Goal: Transaction & Acquisition: Purchase product/service

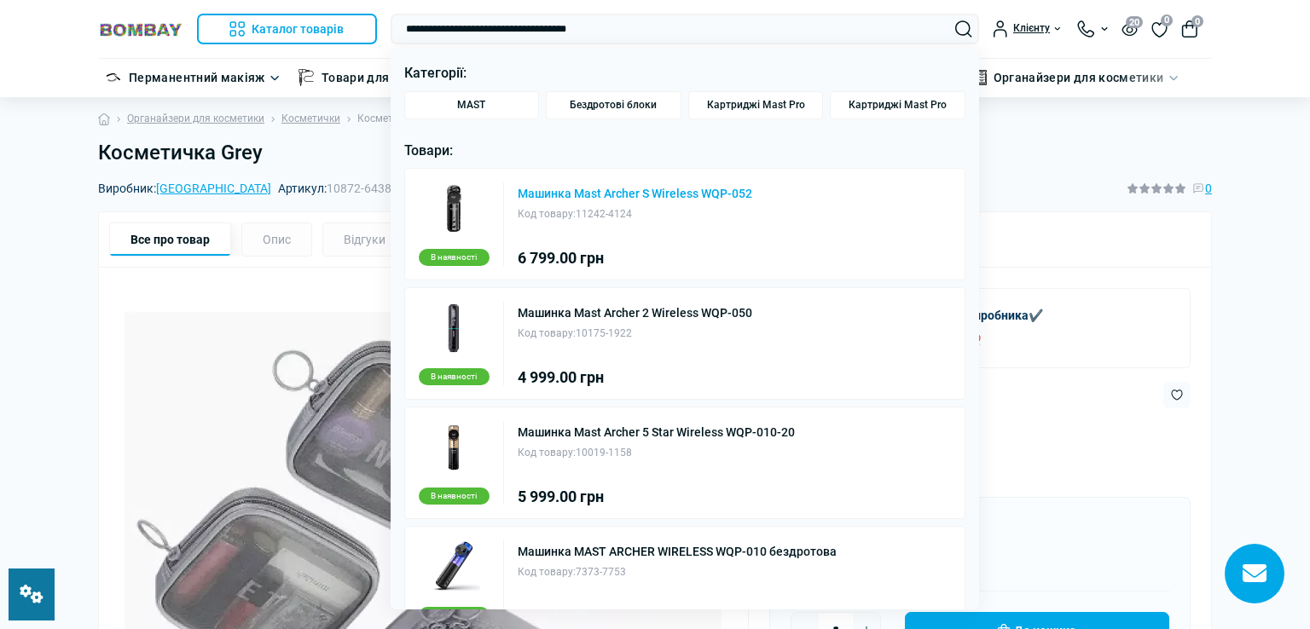
type input "**********"
click at [591, 194] on link "Машинка Mast Archer S Wireless WQP-052" at bounding box center [635, 194] width 235 height 12
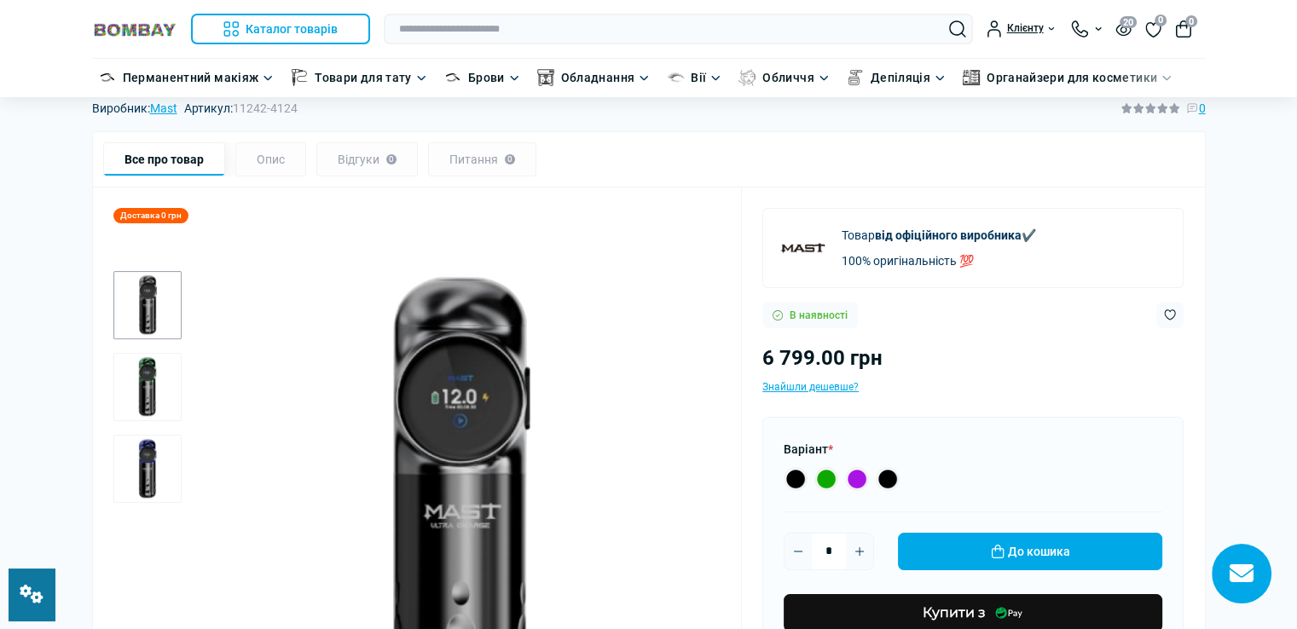
scroll to position [171, 0]
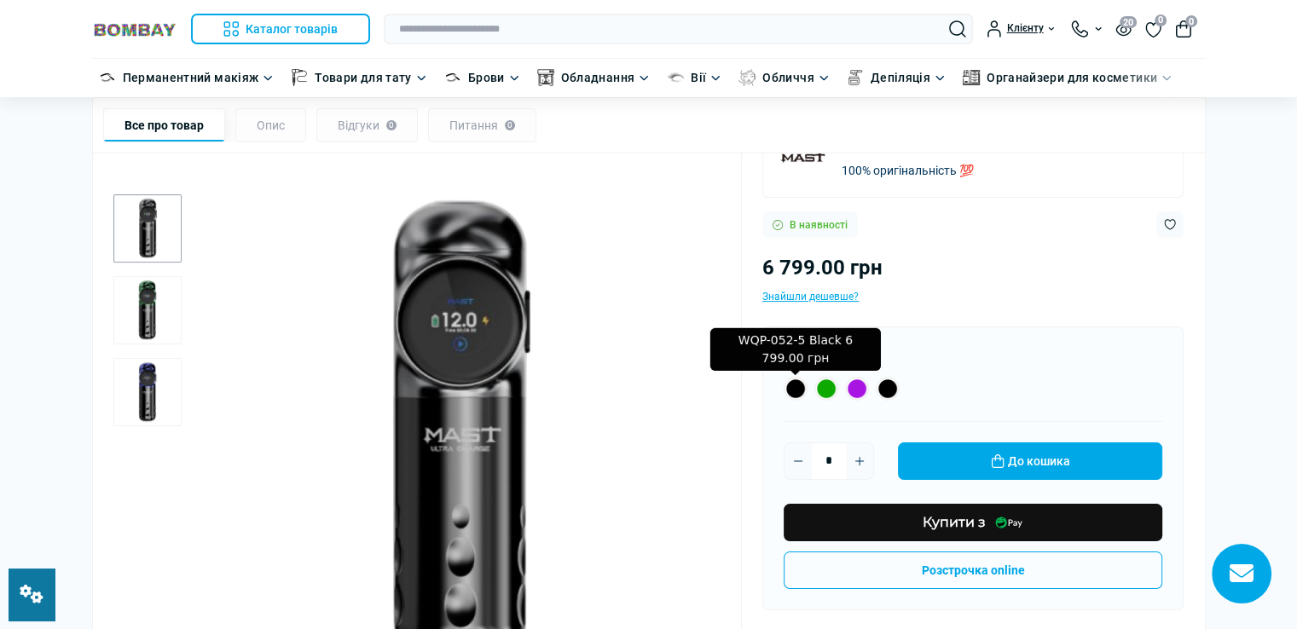
click at [797, 390] on label "WQP-052-5 Black 6 799.00 грн" at bounding box center [796, 389] width 24 height 24
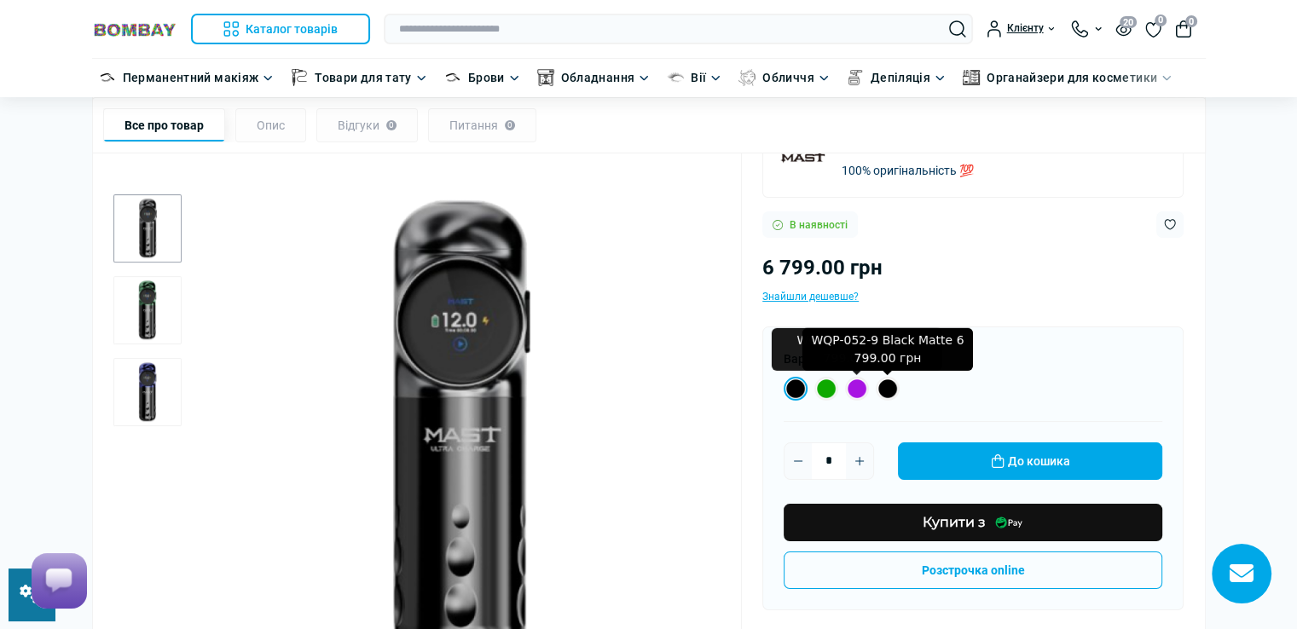
click at [885, 384] on label "WQP-052-9 Black Matte 6 799.00 грн" at bounding box center [888, 389] width 24 height 24
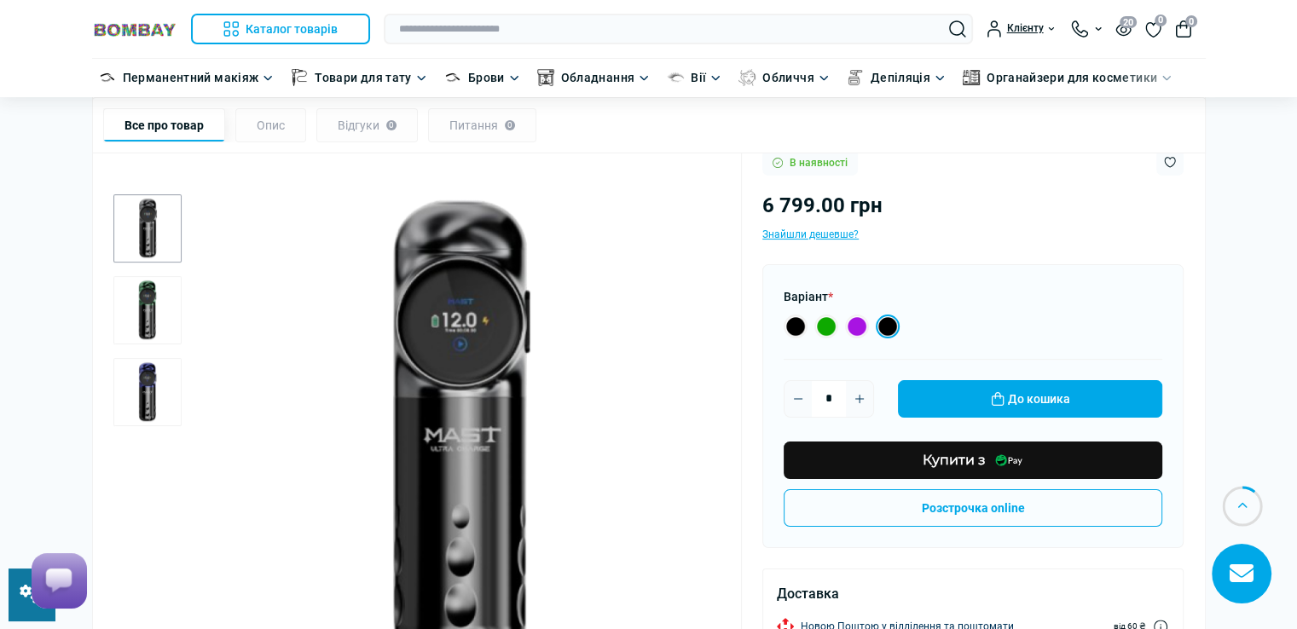
scroll to position [341, 0]
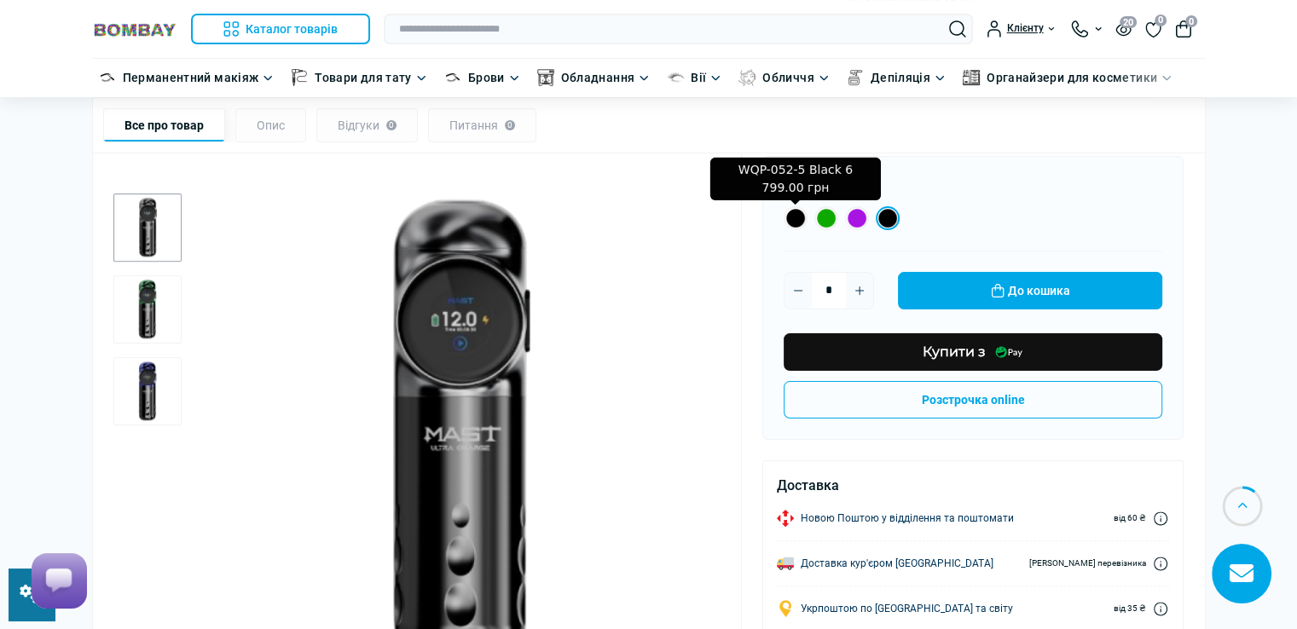
click at [795, 218] on label "WQP-052-5 Black 6 799.00 грн" at bounding box center [796, 218] width 24 height 24
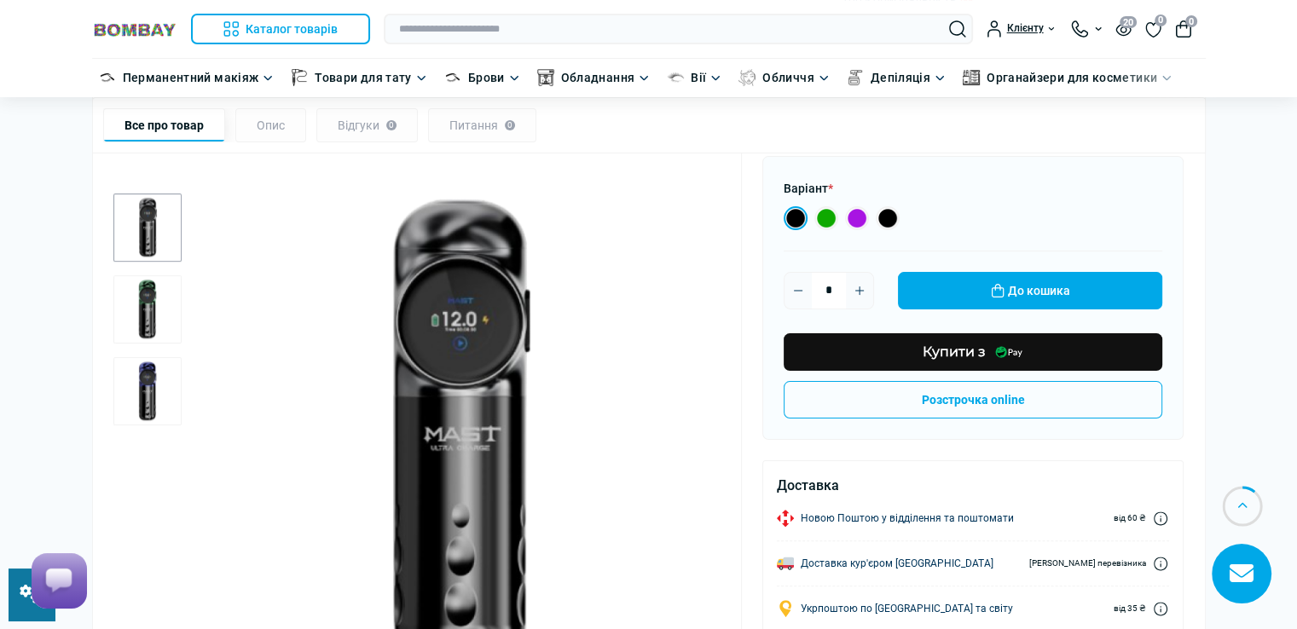
click at [128, 328] on img "2 / 3" at bounding box center [147, 310] width 68 height 68
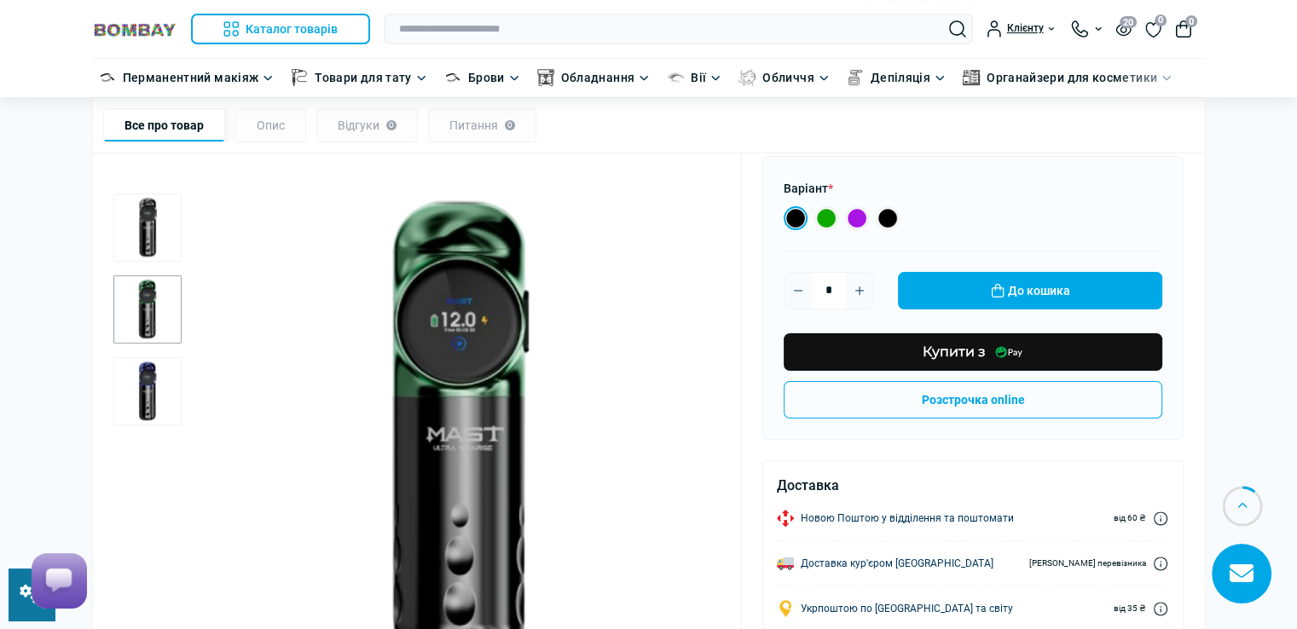
click at [154, 388] on img "3 / 3" at bounding box center [147, 392] width 68 height 68
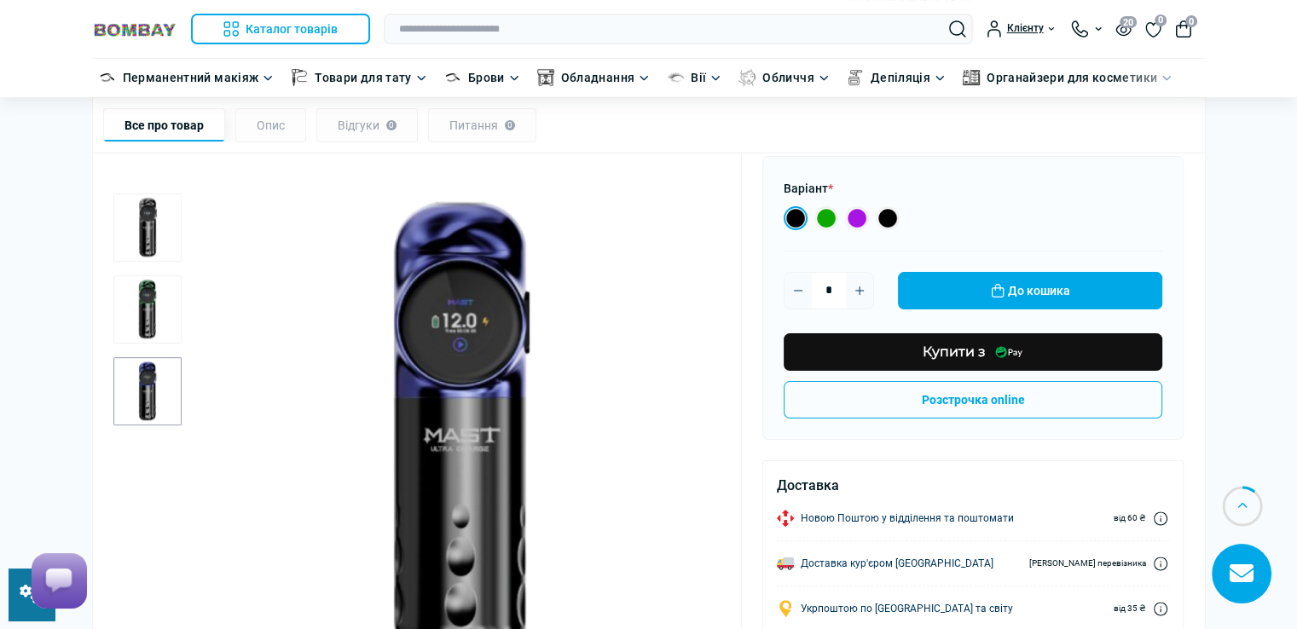
click at [154, 232] on img "1 / 3" at bounding box center [147, 228] width 68 height 68
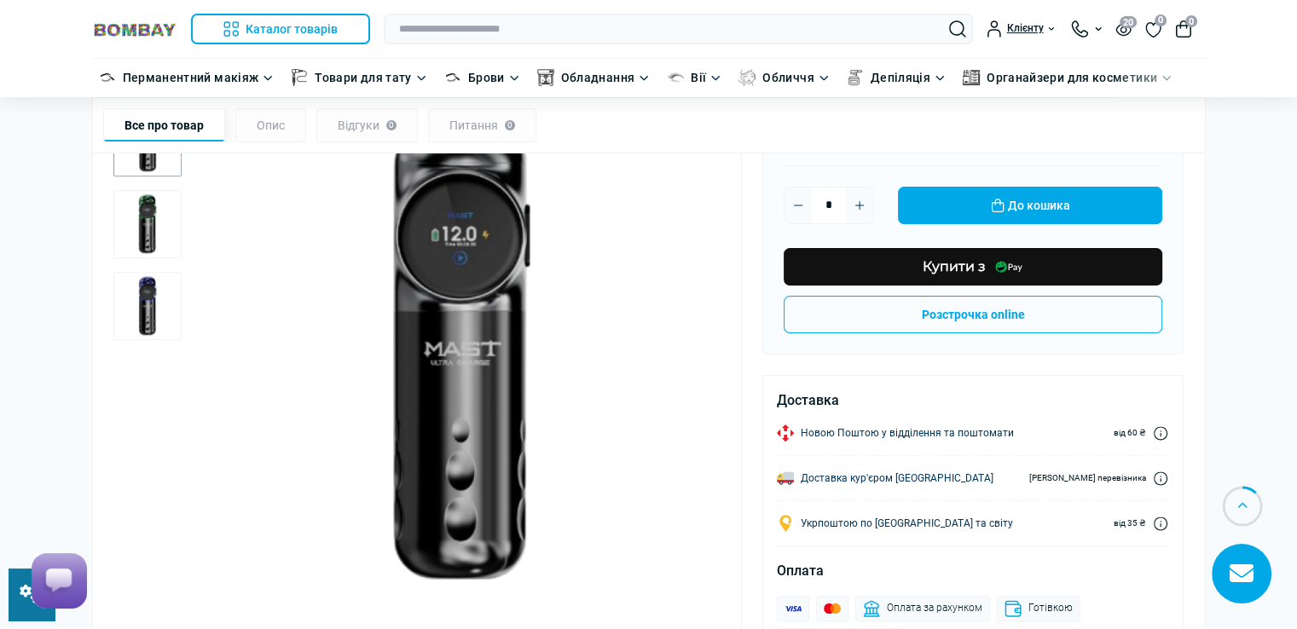
scroll to position [171, 0]
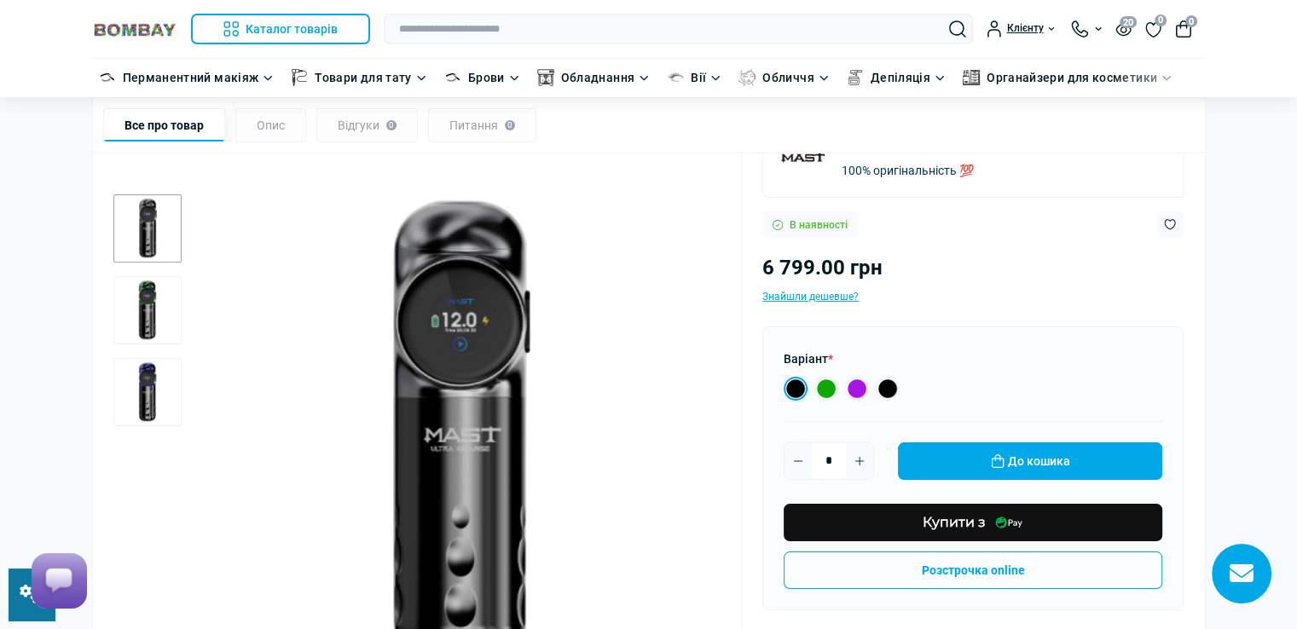
click at [148, 320] on img "2 / 3" at bounding box center [147, 310] width 68 height 68
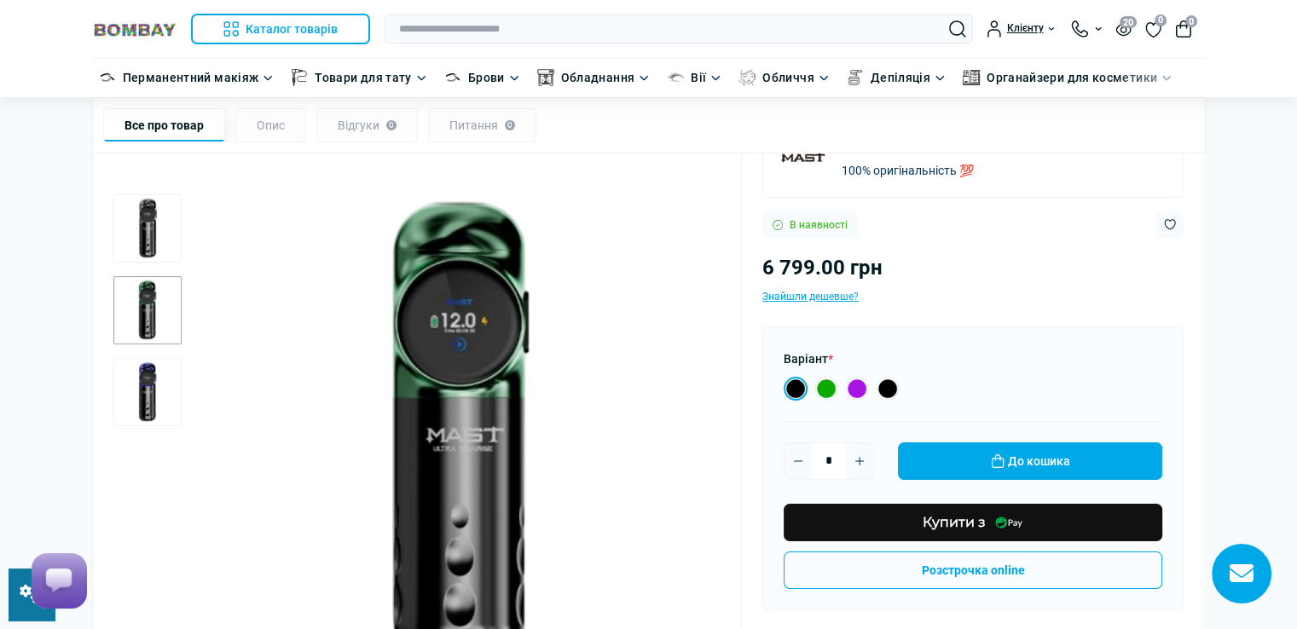
click at [156, 390] on img "3 / 3" at bounding box center [147, 392] width 68 height 68
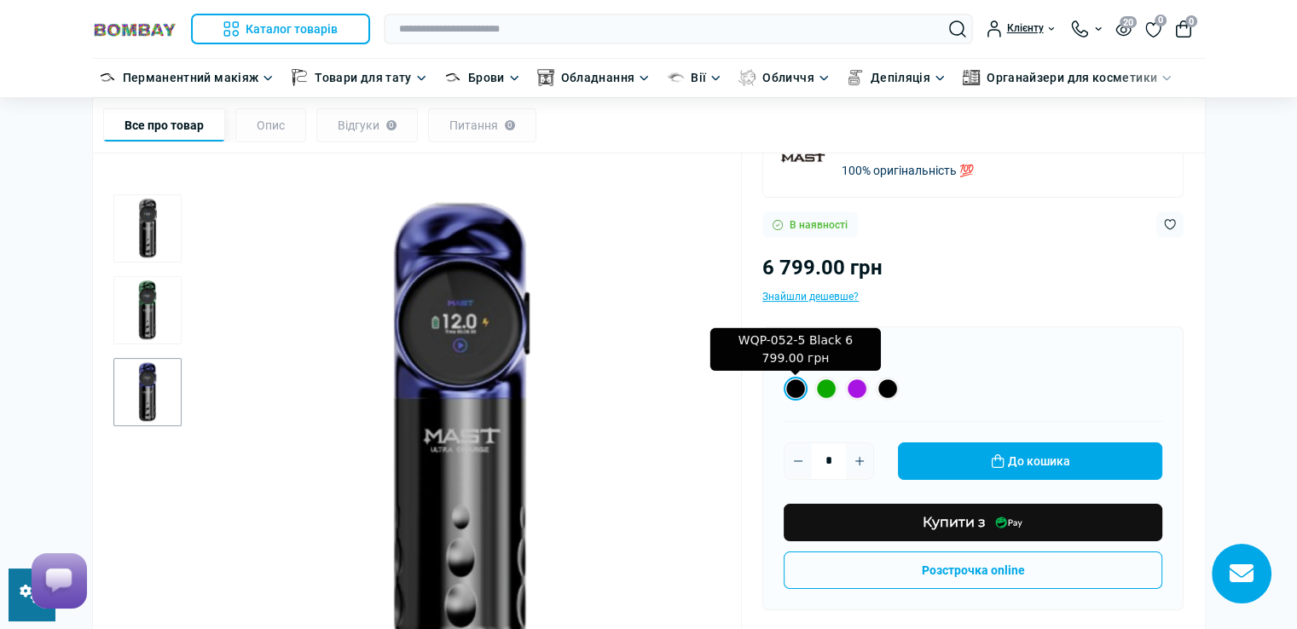
click at [798, 388] on label "WQP-052-5 Black 6 799.00 грн" at bounding box center [796, 389] width 24 height 24
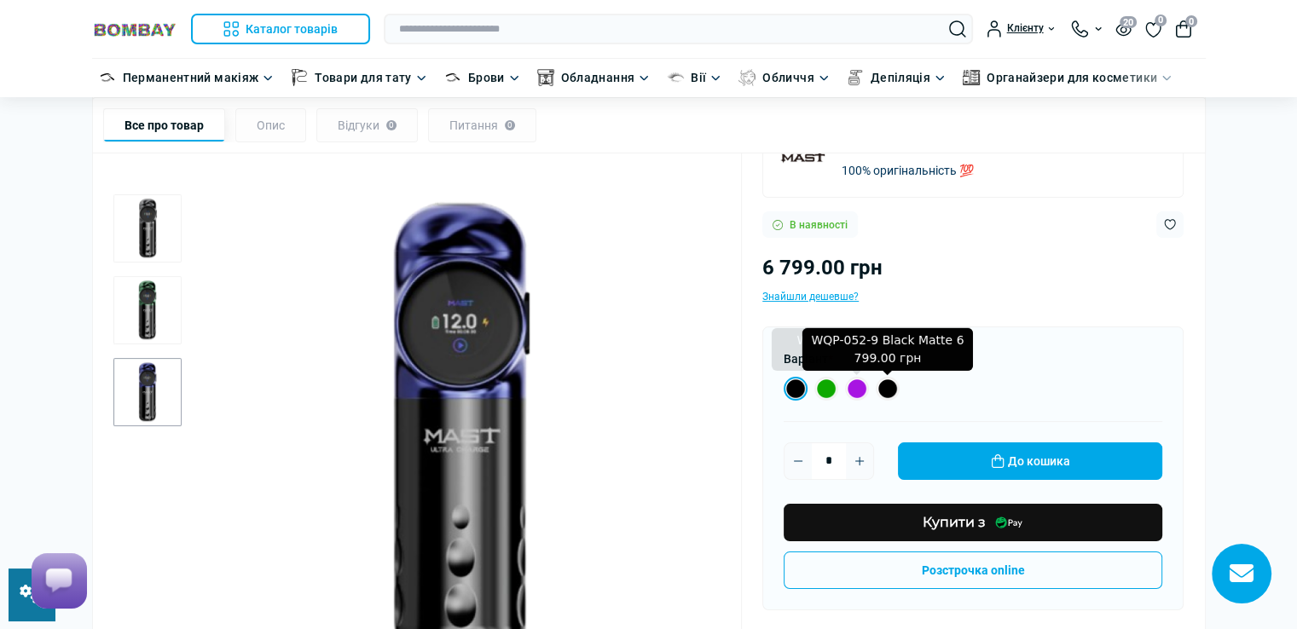
click at [881, 386] on label "WQP-052-9 Black Matte 6 799.00 грн" at bounding box center [888, 389] width 24 height 24
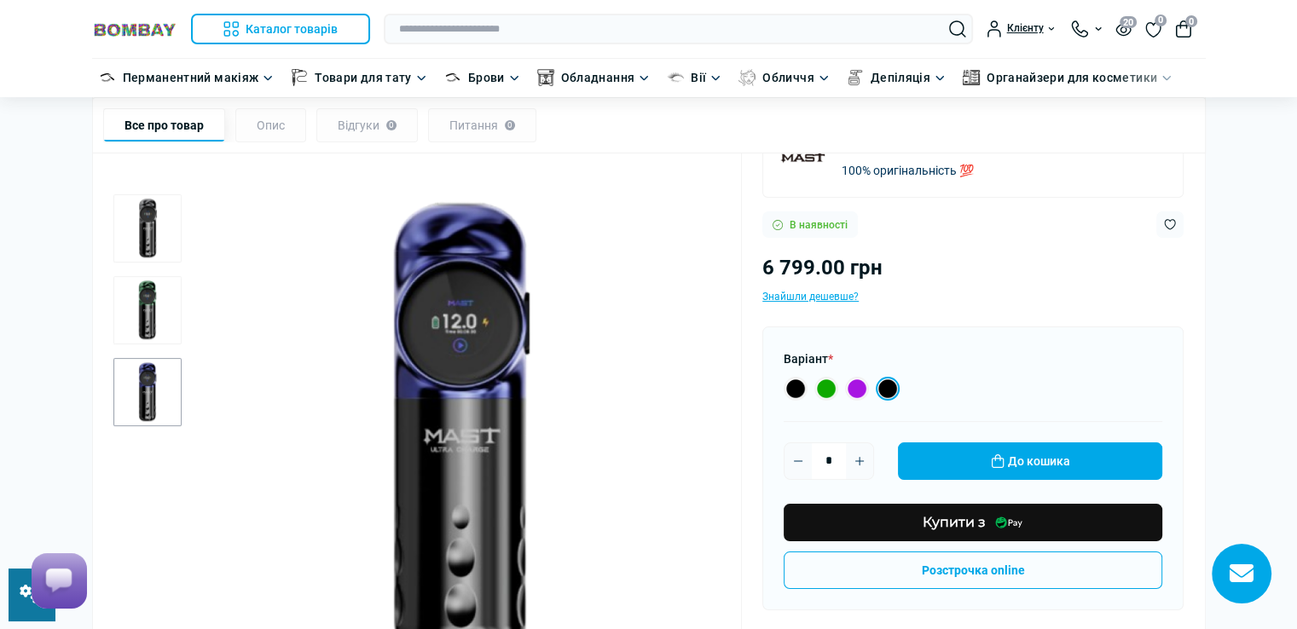
click at [136, 306] on img "2 / 3" at bounding box center [147, 310] width 68 height 68
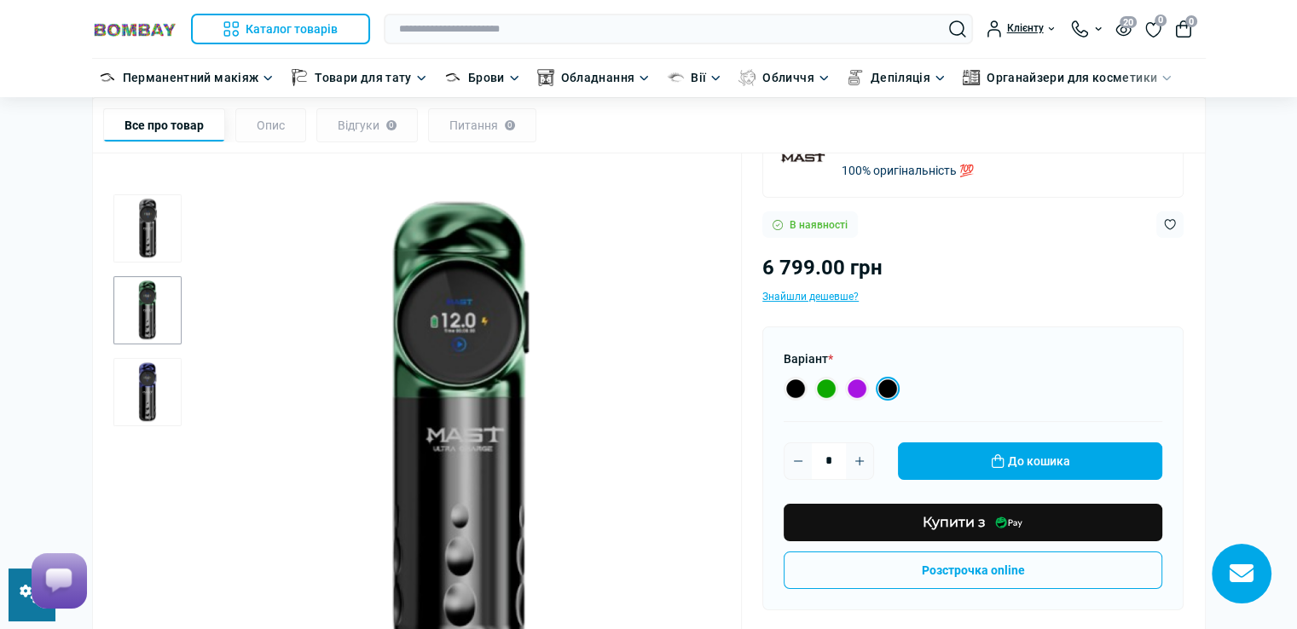
click at [164, 223] on img "1 / 3" at bounding box center [147, 228] width 68 height 68
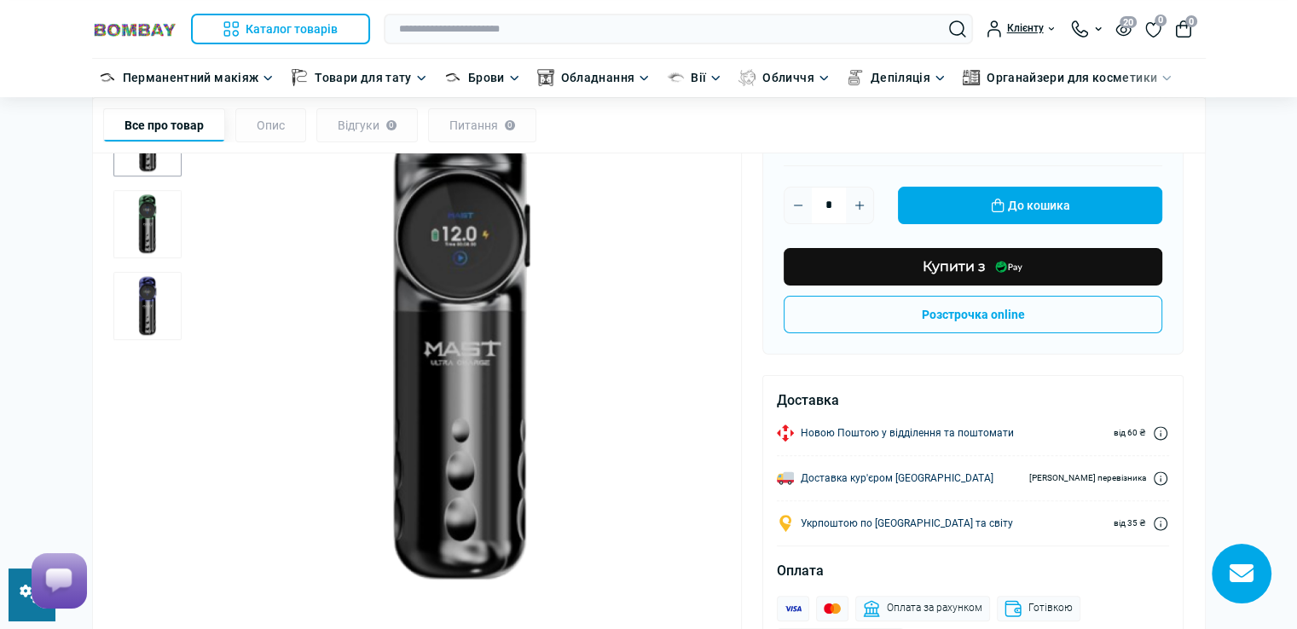
scroll to position [171, 0]
